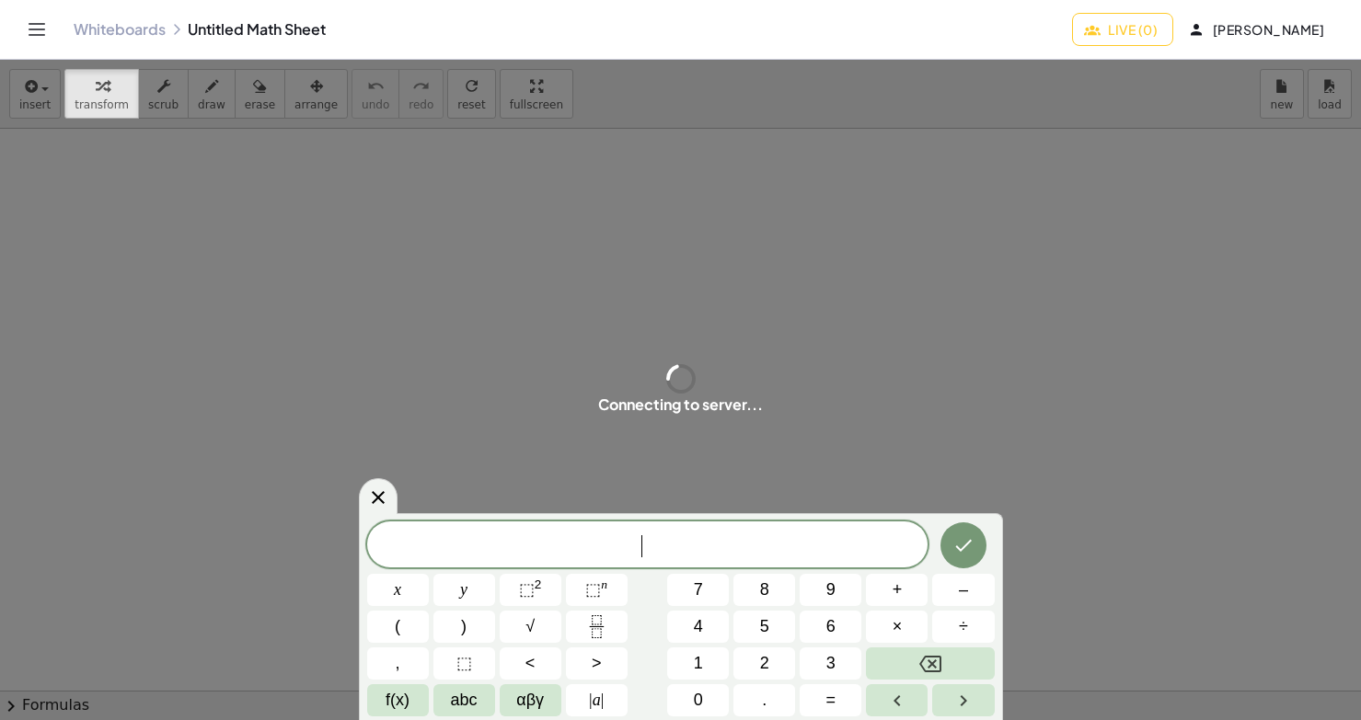
scroll to position [17, 0]
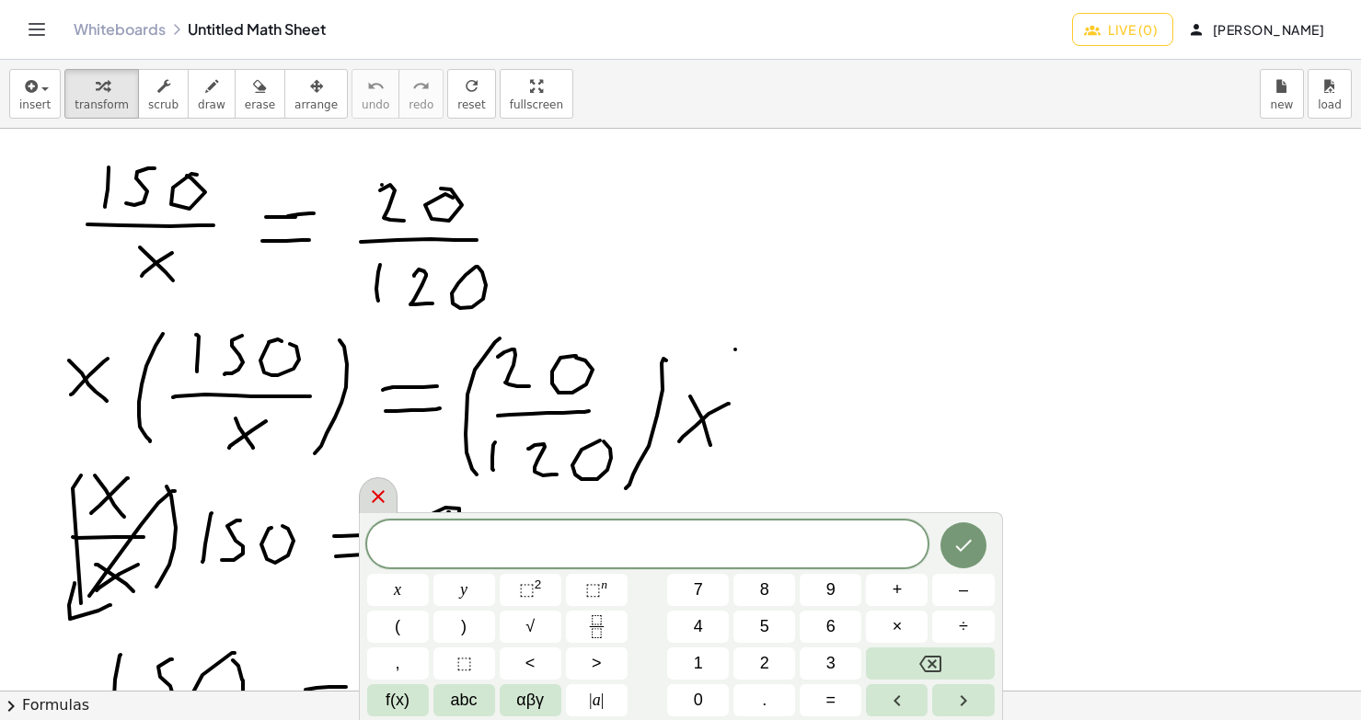
click at [378, 501] on icon at bounding box center [378, 497] width 22 height 22
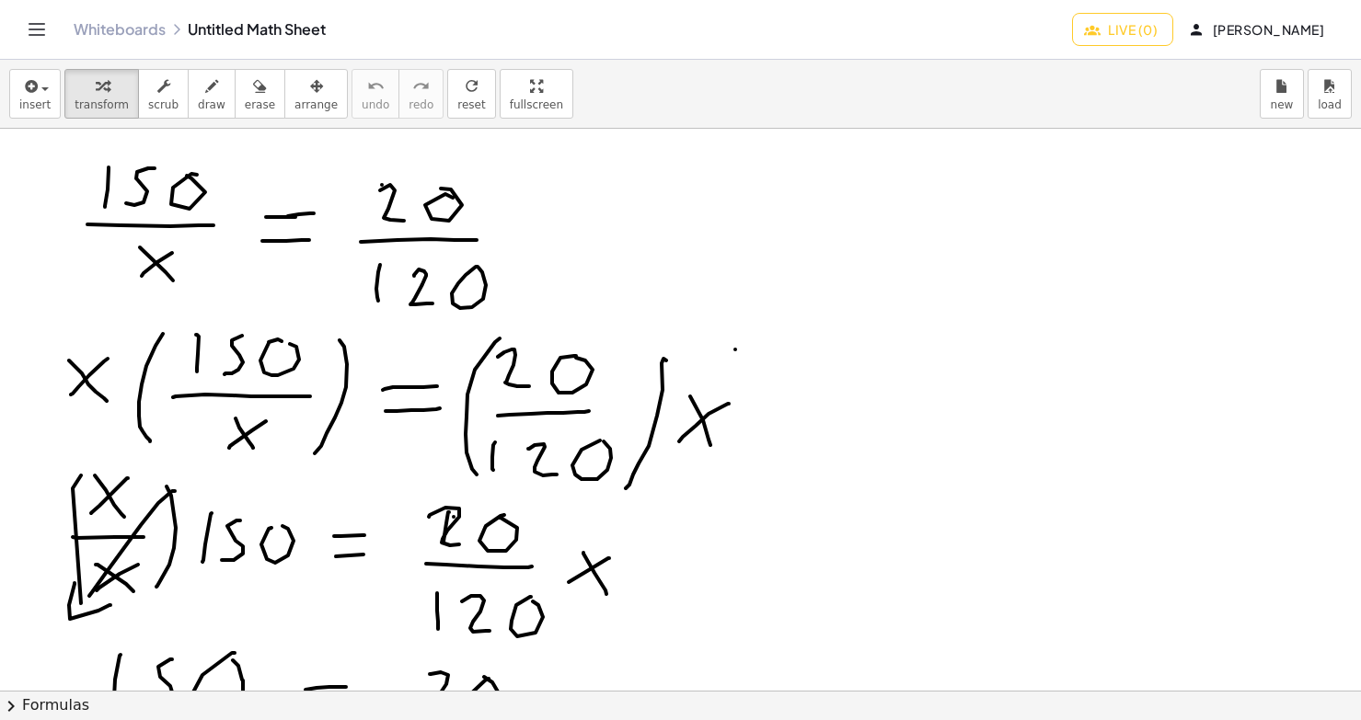
click at [37, 38] on icon "Toggle navigation" at bounding box center [37, 29] width 22 height 22
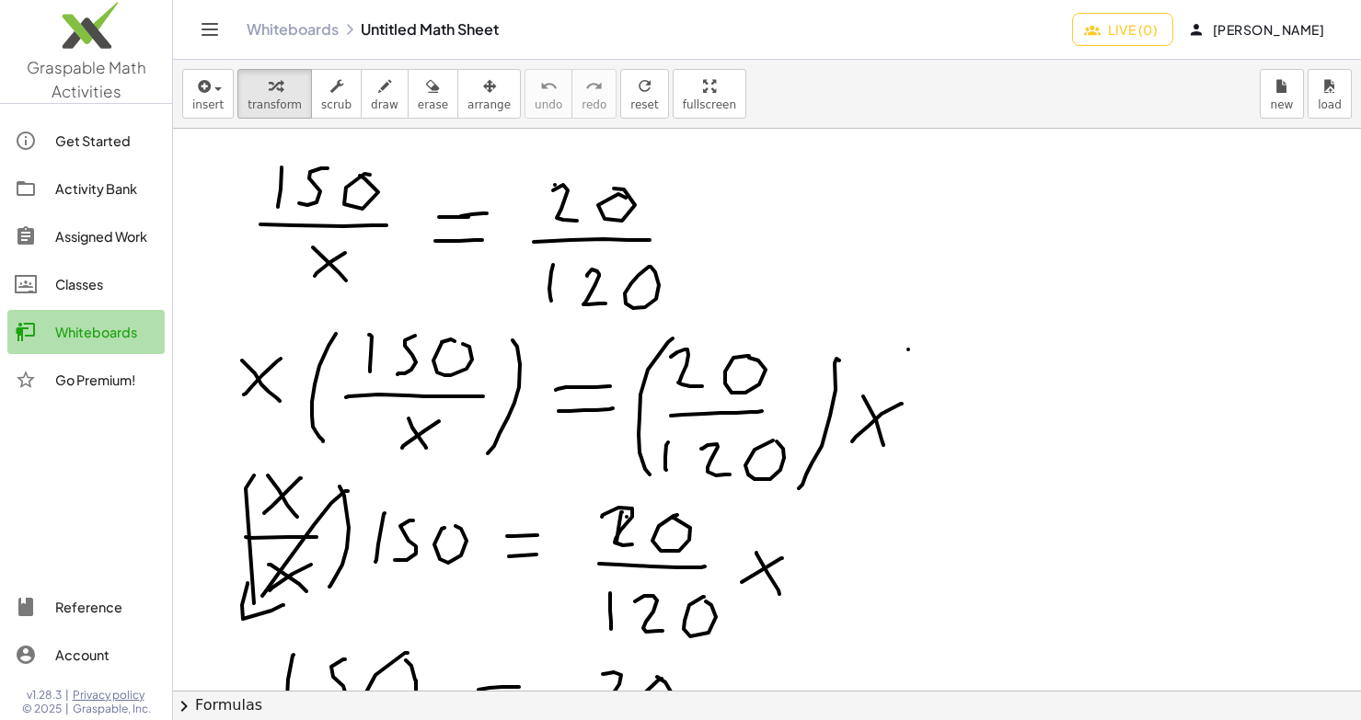
click at [95, 328] on div "Whiteboards" at bounding box center [106, 332] width 102 height 22
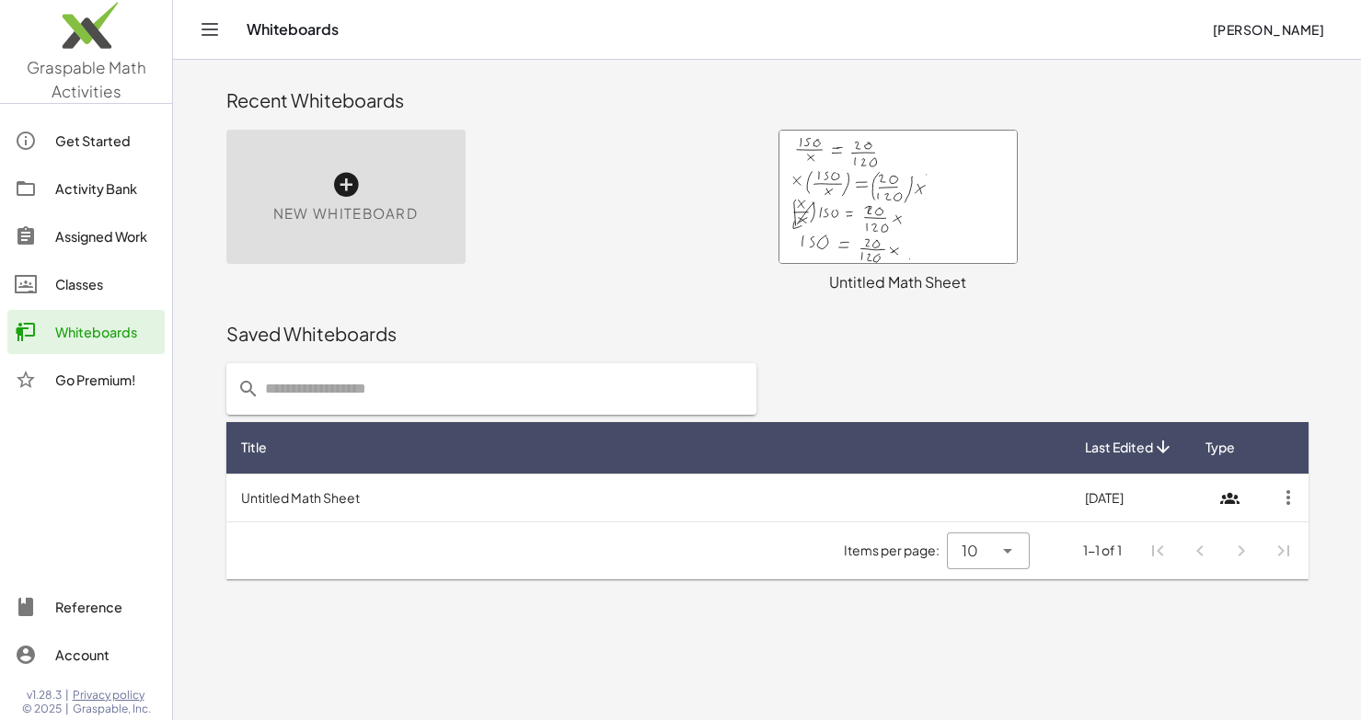
click at [419, 229] on div "New Whiteboard" at bounding box center [345, 197] width 239 height 134
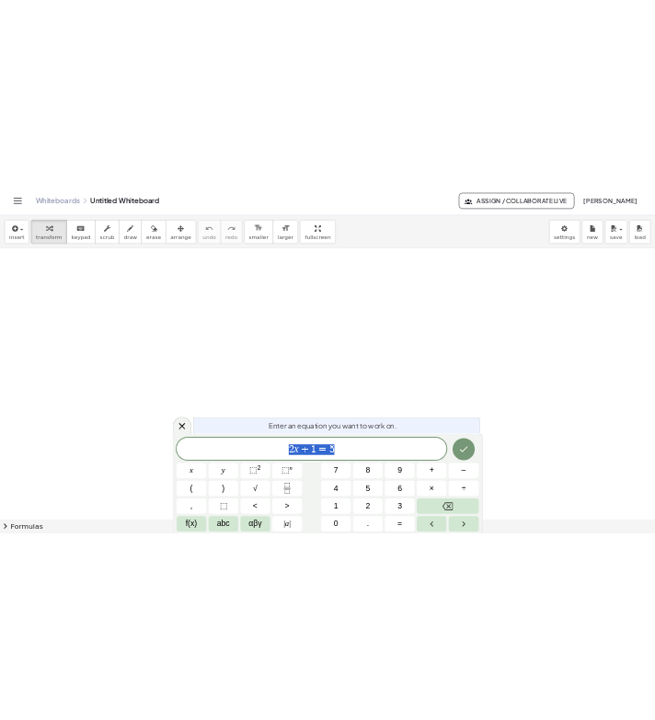
scroll to position [21, 0]
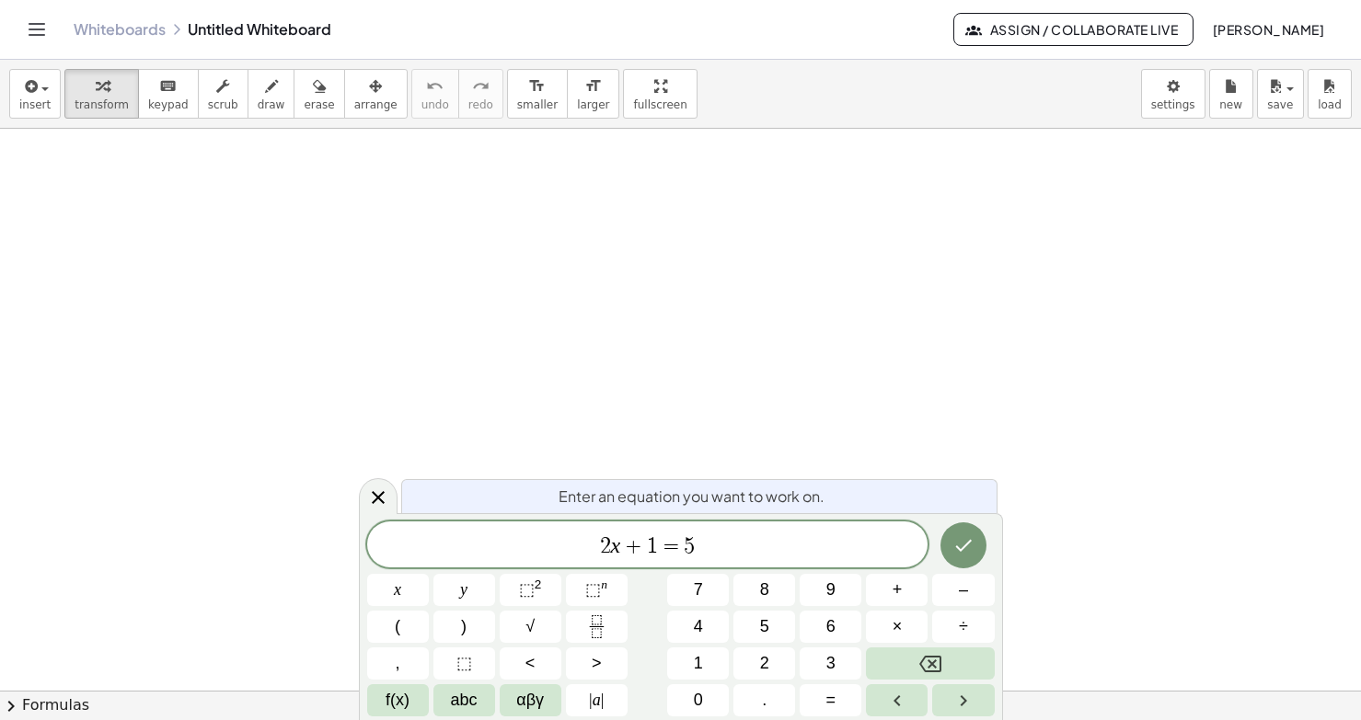
click at [276, 27] on div "Whiteboards Untitled Whiteboard" at bounding box center [514, 29] width 880 height 18
click at [1100, 29] on span "Assign / Collaborate Live" at bounding box center [1073, 29] width 209 height 17
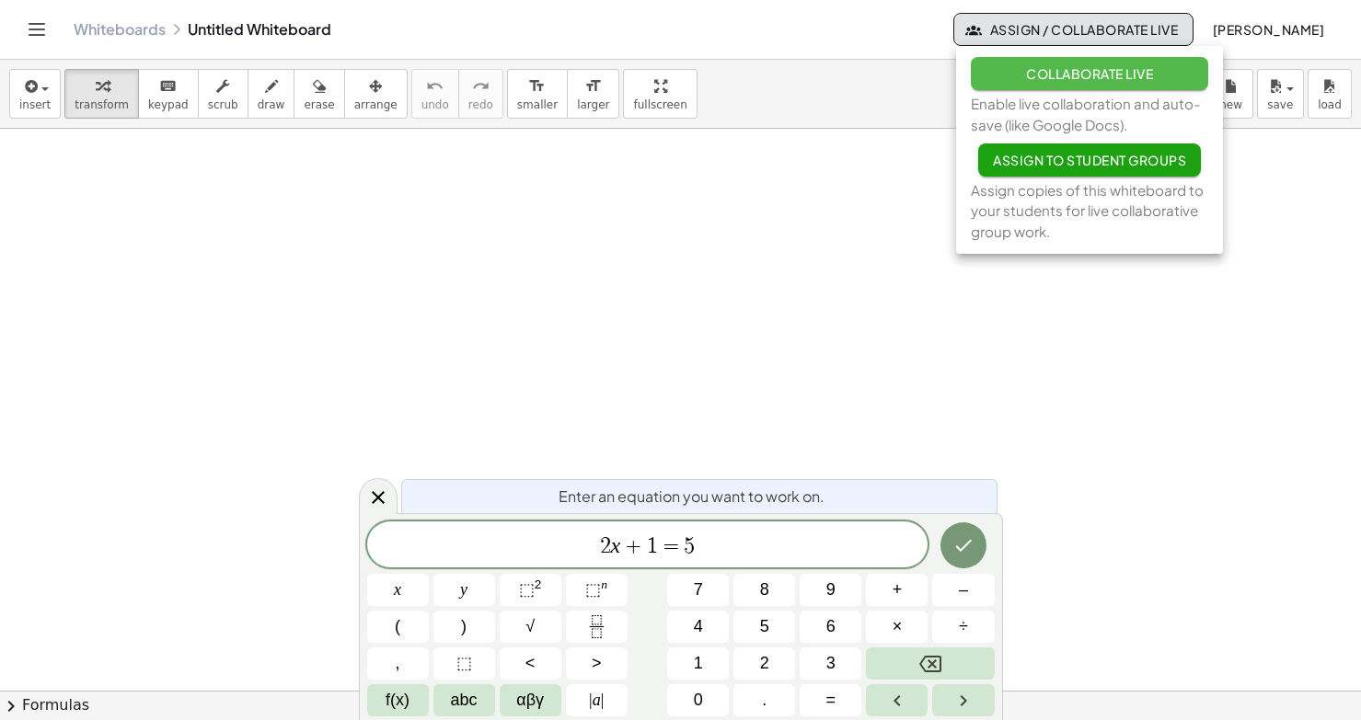
click at [1117, 82] on button "Collaborate Live" at bounding box center [1089, 73] width 237 height 33
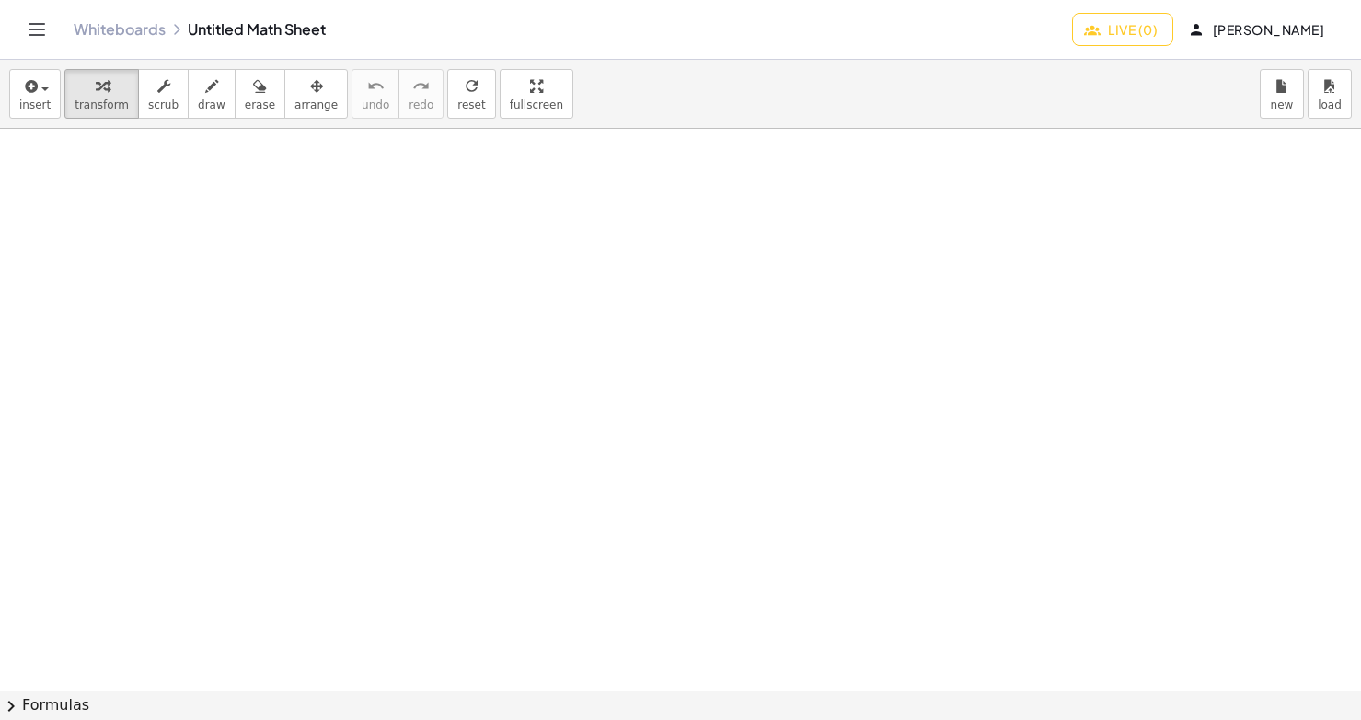
click at [1142, 27] on span "Live (0)" at bounding box center [1123, 29] width 70 height 17
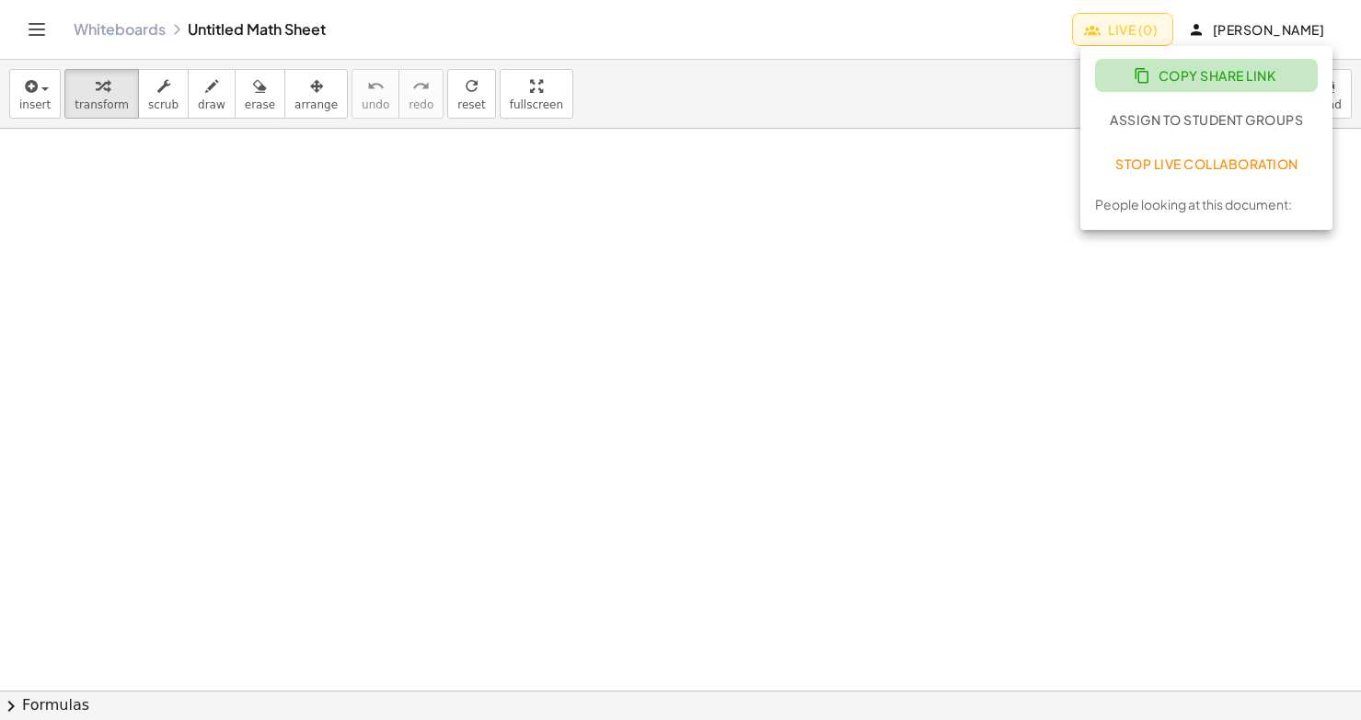
click at [1165, 74] on span "Copy Share Link" at bounding box center [1206, 75] width 138 height 17
